Goal: Navigation & Orientation: Find specific page/section

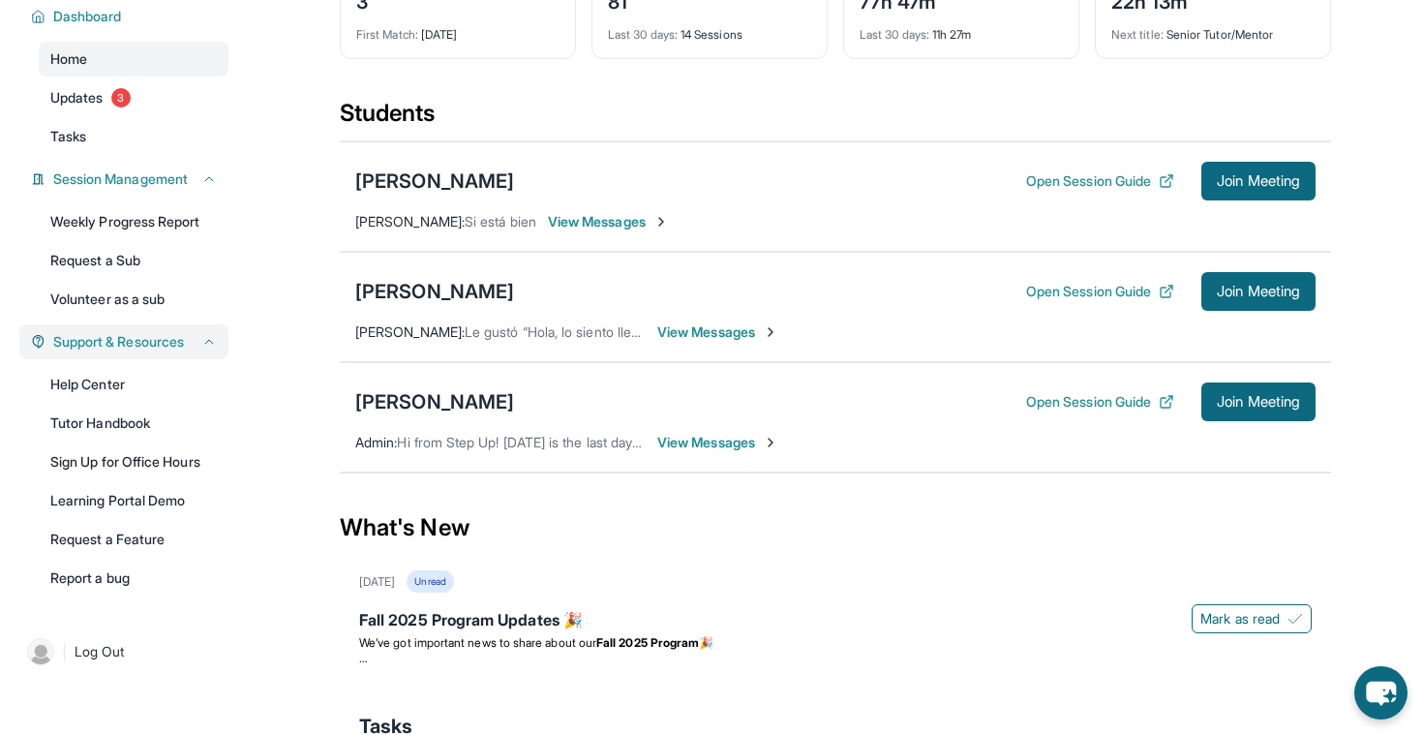
scroll to position [143, 0]
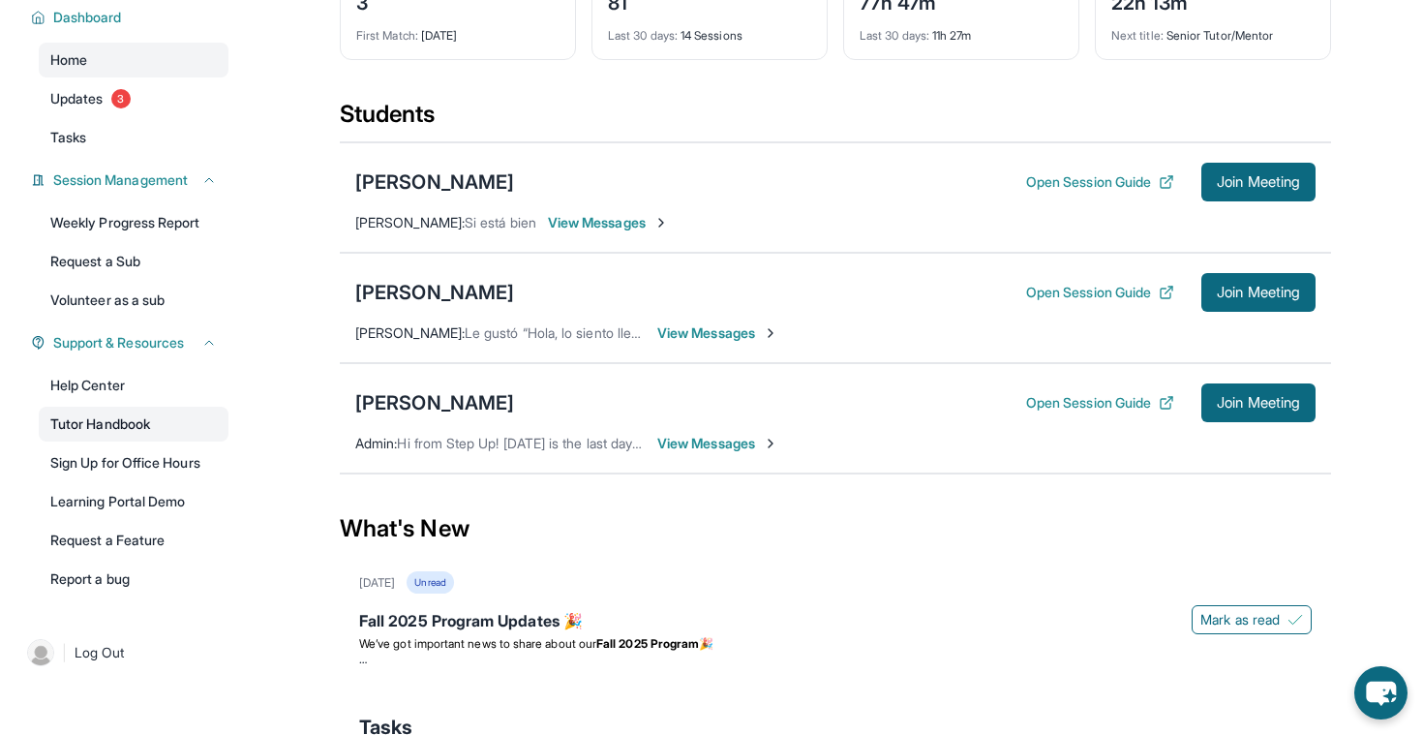
click at [141, 424] on link "Tutor Handbook" at bounding box center [134, 424] width 190 height 35
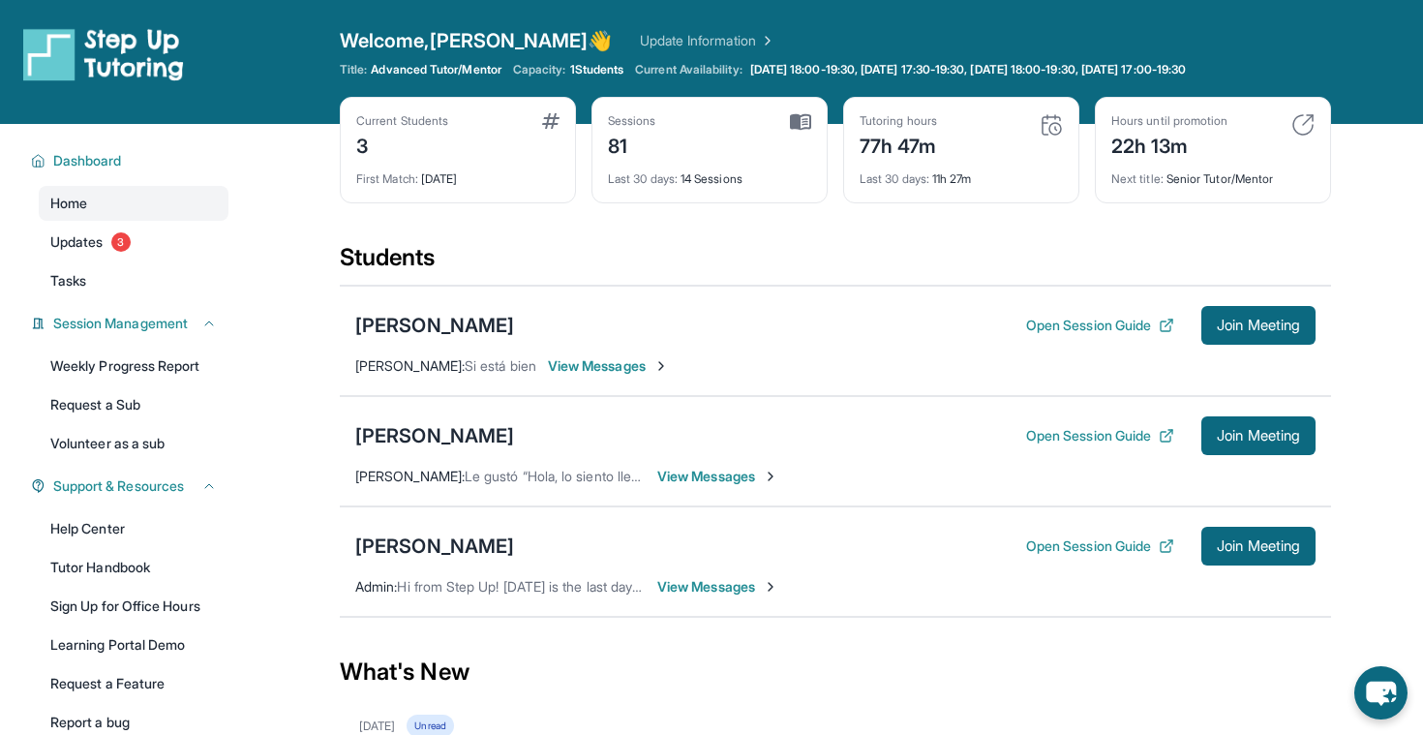
click at [905, 120] on div "Tutoring hours" at bounding box center [898, 120] width 77 height 15
click at [1062, 121] on img at bounding box center [1051, 124] width 23 height 23
click at [1048, 131] on img at bounding box center [1051, 124] width 23 height 23
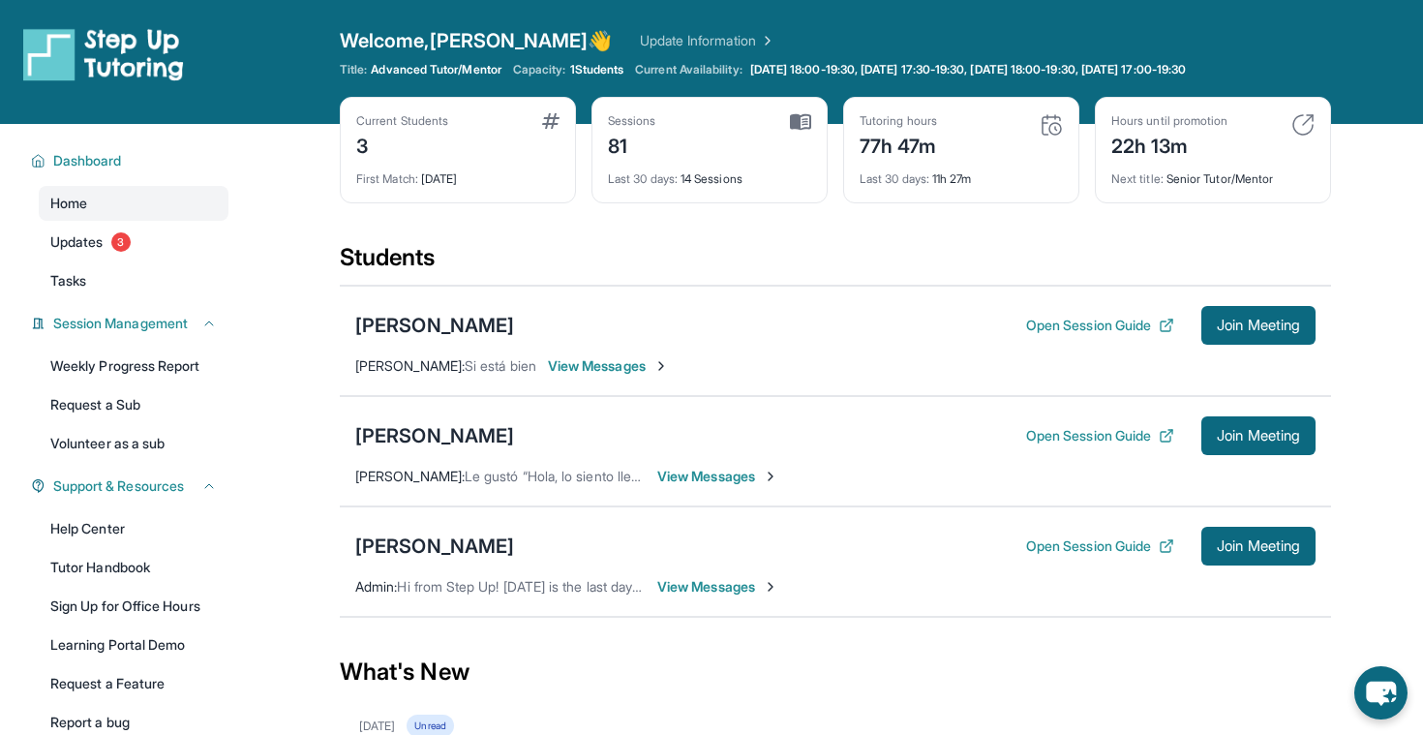
click at [954, 168] on div "Last 30 days : 11h 27m" at bounding box center [961, 173] width 203 height 27
drag, startPoint x: 910, startPoint y: 145, endPoint x: 960, endPoint y: 145, distance: 49.4
click at [910, 145] on div "77h 47m" at bounding box center [898, 144] width 77 height 31
click at [1140, 145] on div "22h 13m" at bounding box center [1170, 144] width 116 height 31
click at [1174, 135] on div "22h 13m" at bounding box center [1170, 144] width 116 height 31
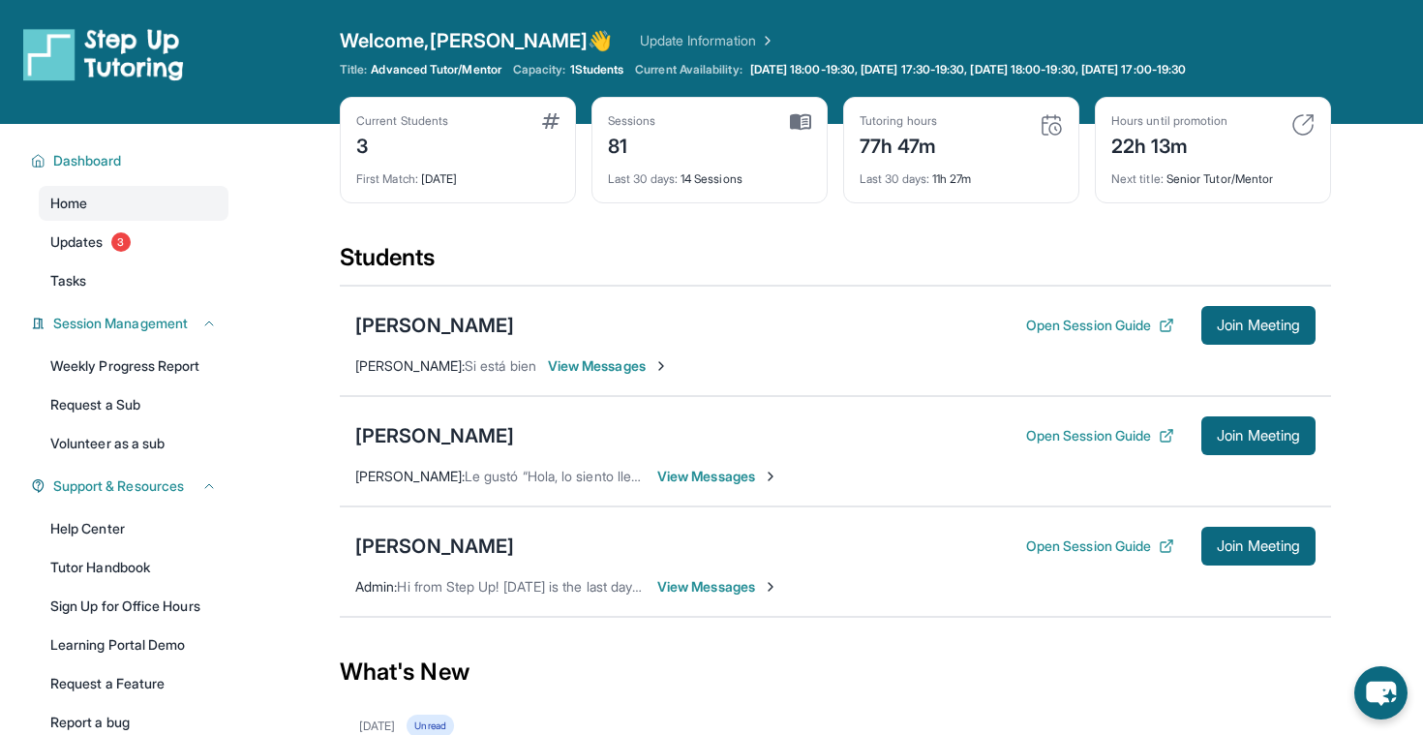
click at [1293, 127] on img at bounding box center [1303, 124] width 23 height 23
click at [624, 145] on div "81" at bounding box center [632, 144] width 48 height 31
click at [636, 119] on div "Sessions" at bounding box center [632, 120] width 48 height 15
click at [812, 119] on div "Sessions 81 Last 30 days : 14 Sessions" at bounding box center [710, 150] width 236 height 107
click at [760, 176] on div "Last 30 days : 14 Sessions" at bounding box center [709, 173] width 203 height 27
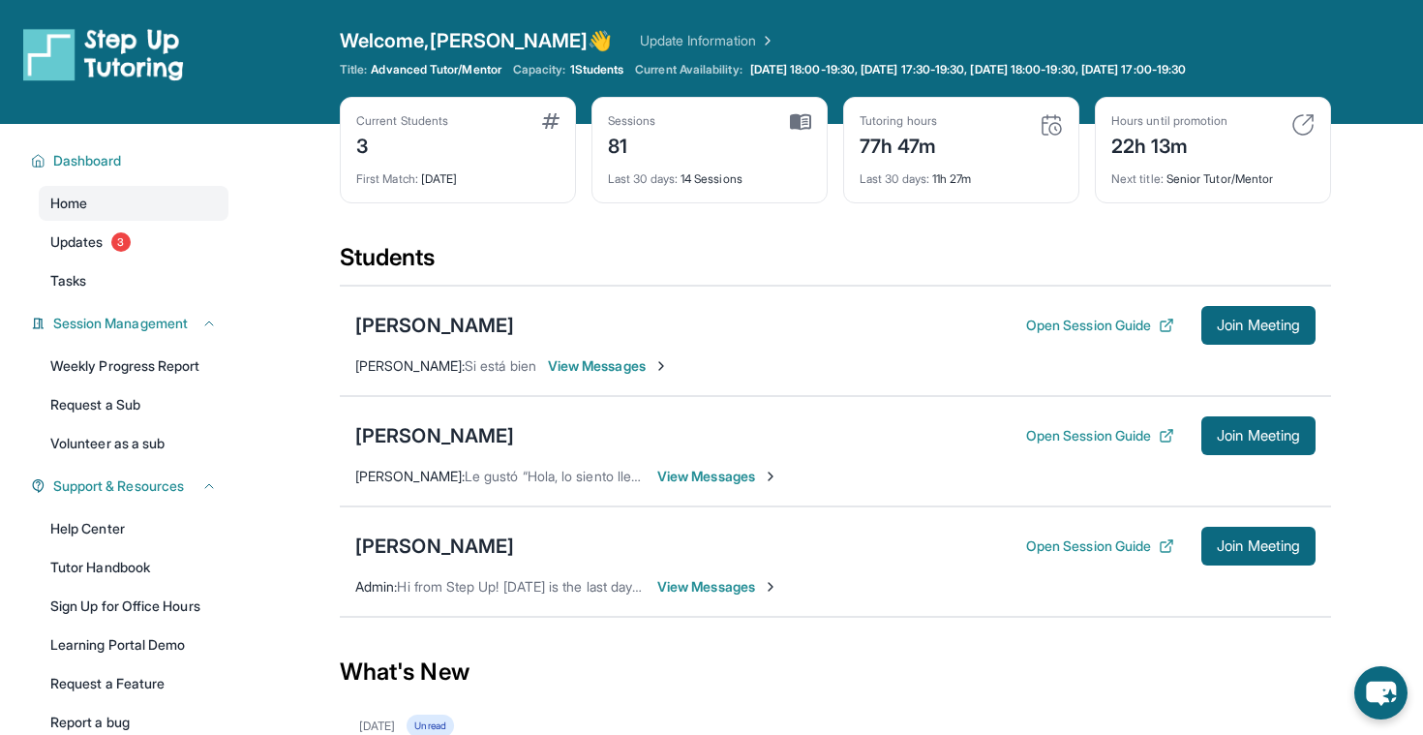
click at [397, 179] on span "First Match :" at bounding box center [387, 178] width 62 height 15
click at [390, 140] on div "3" at bounding box center [402, 144] width 92 height 31
click at [371, 144] on div "3" at bounding box center [402, 144] width 92 height 31
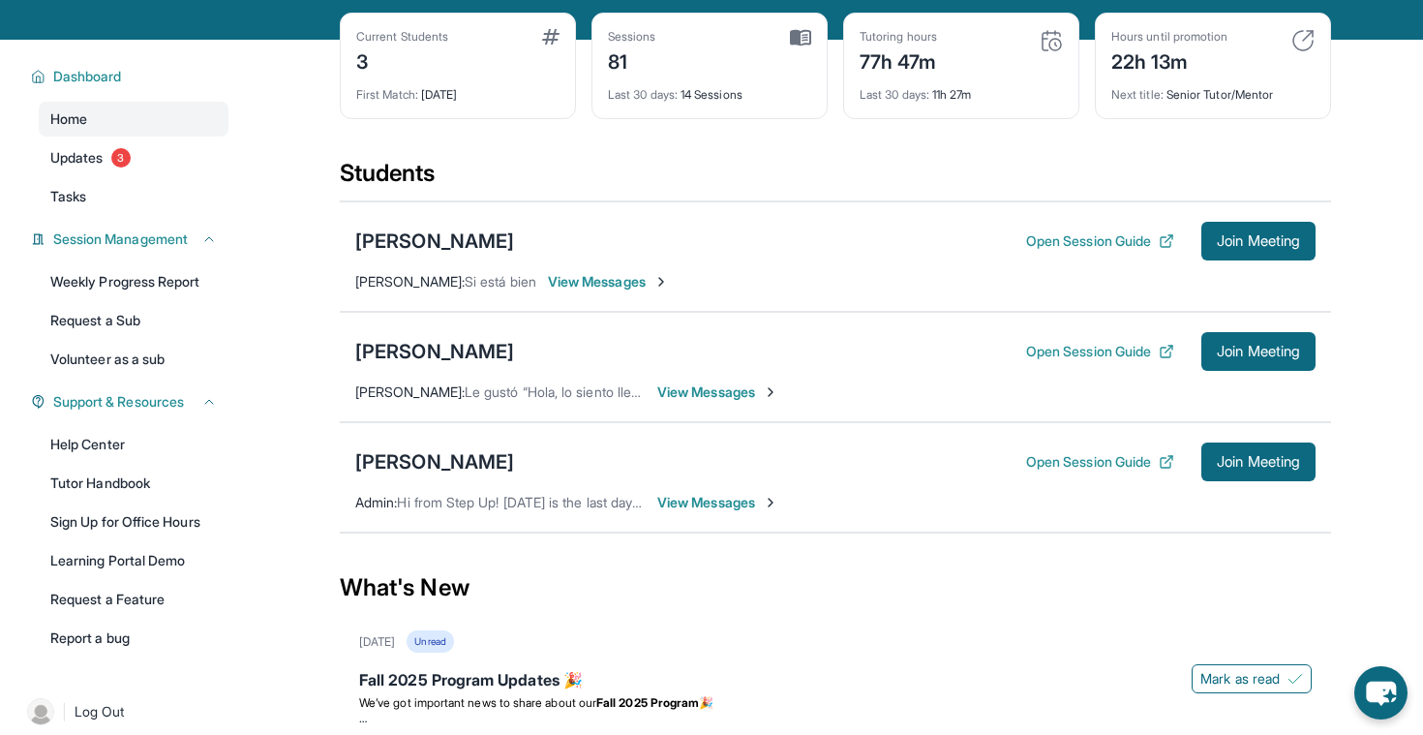
scroll to position [123, 0]
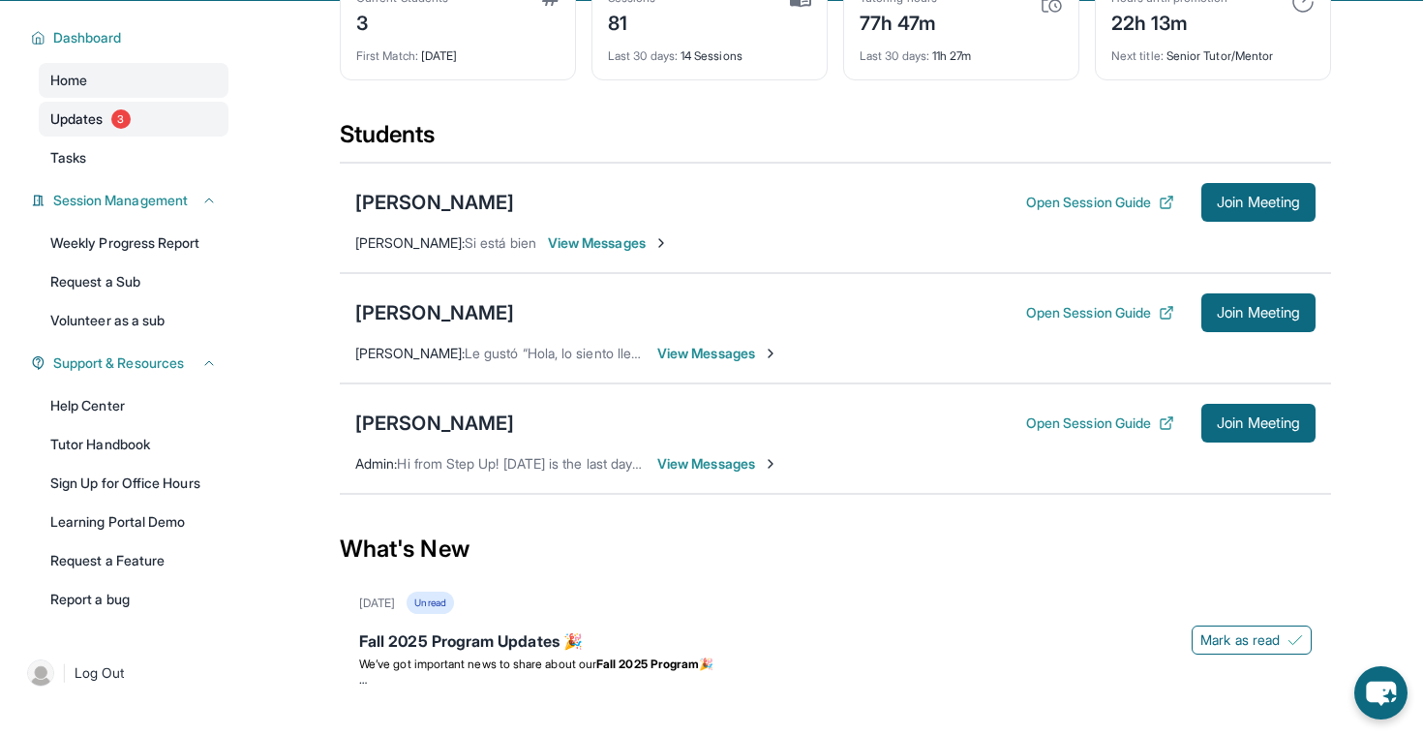
click at [145, 114] on link "Updates 3" at bounding box center [134, 119] width 190 height 35
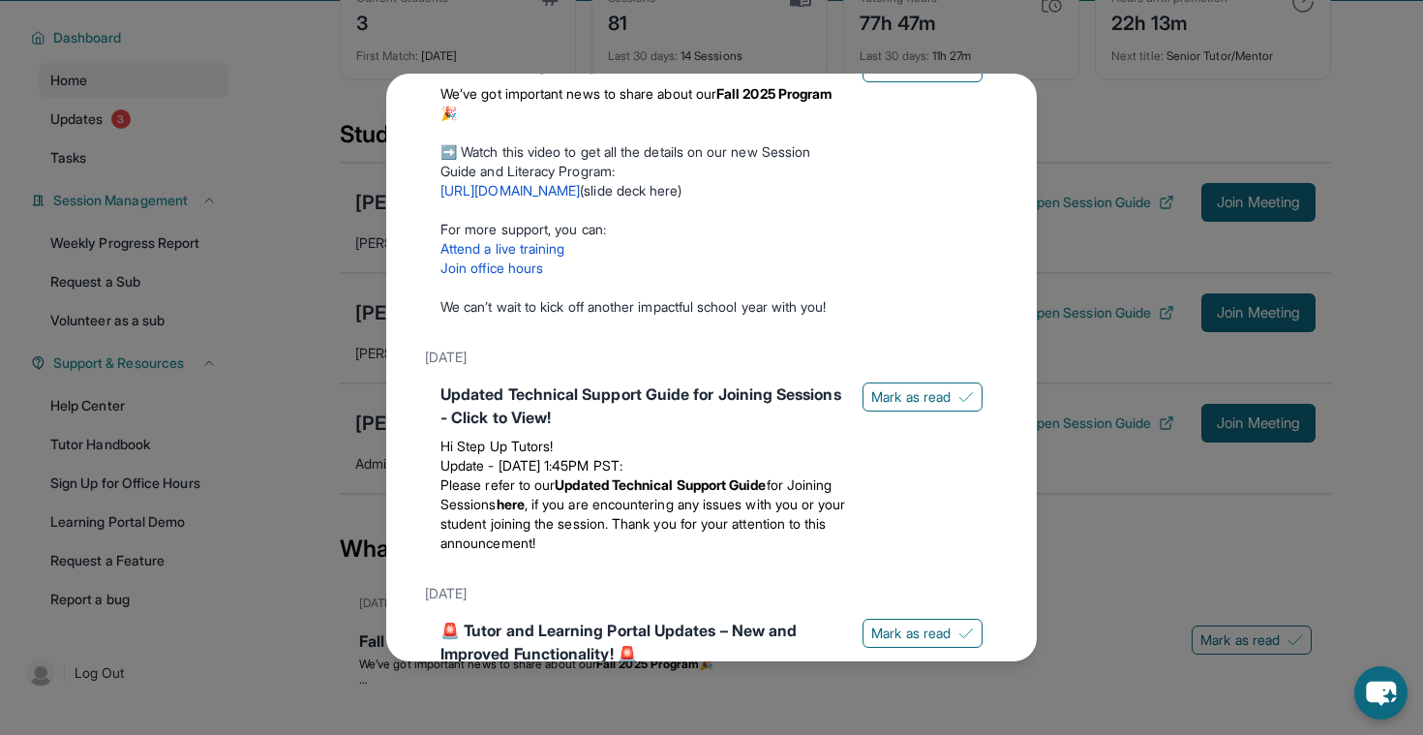
scroll to position [0, 0]
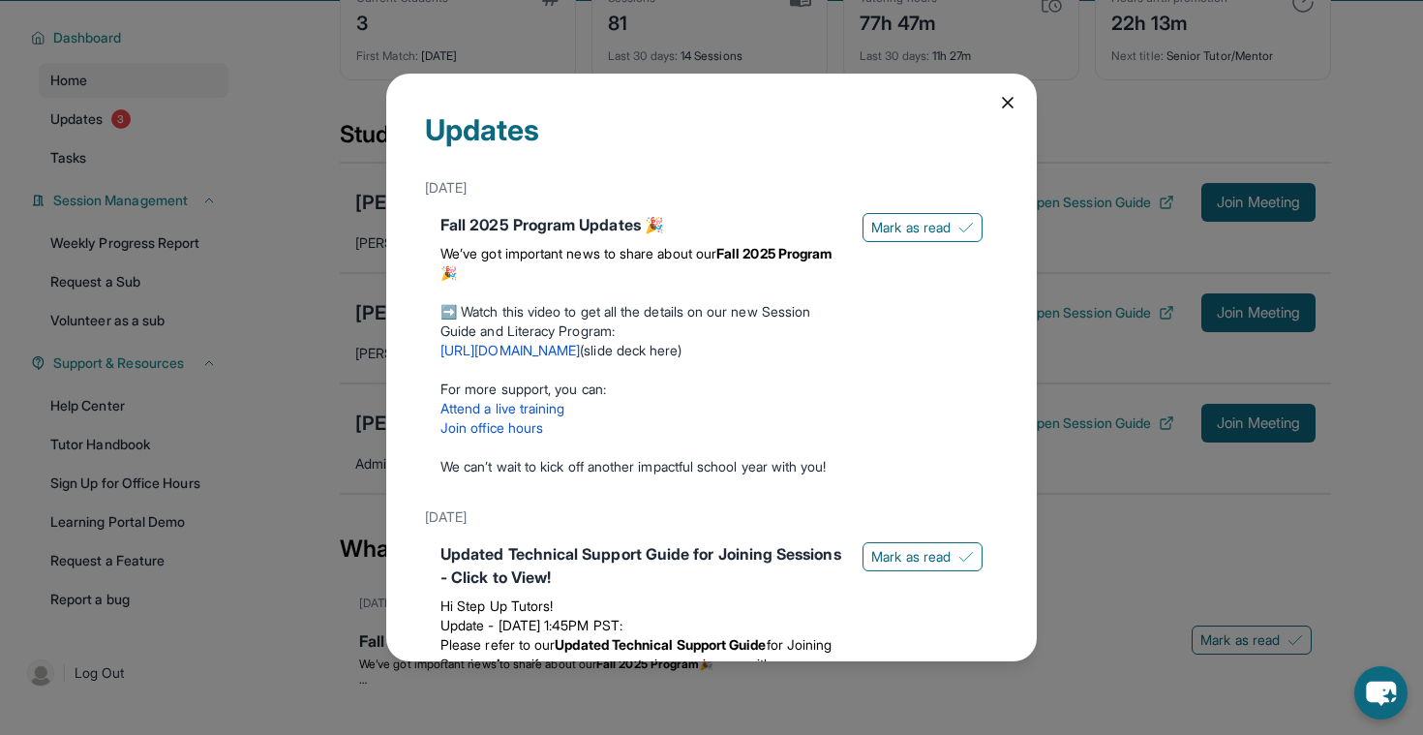
click at [1000, 111] on icon at bounding box center [1007, 102] width 19 height 19
